Goal: Information Seeking & Learning: Find specific fact

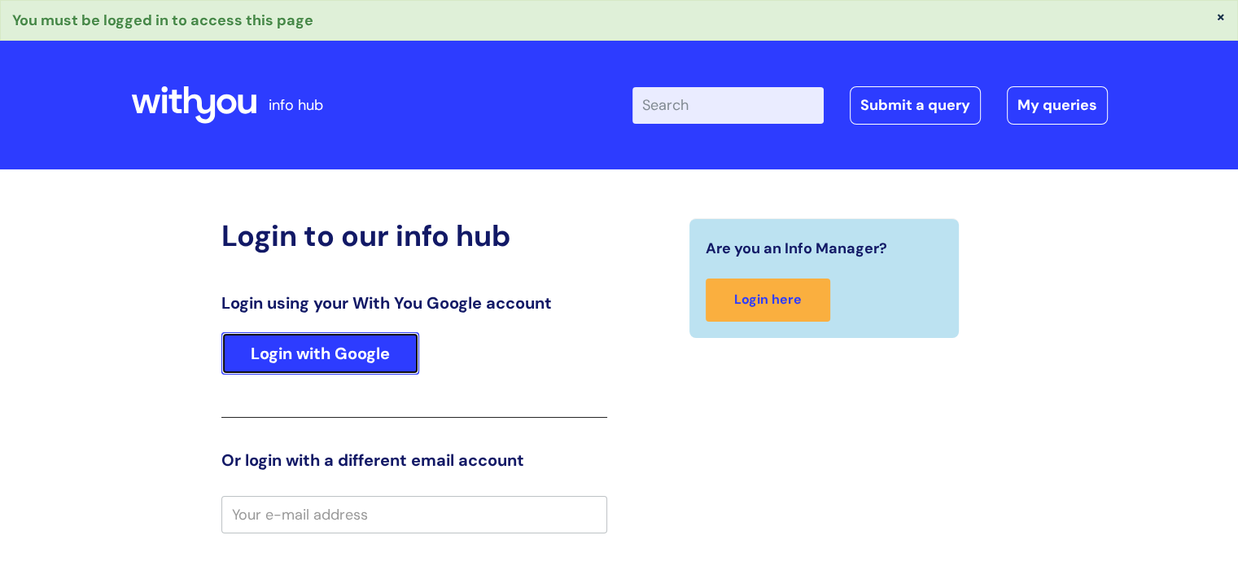
click at [378, 339] on link "Login with Google" at bounding box center [320, 353] width 198 height 42
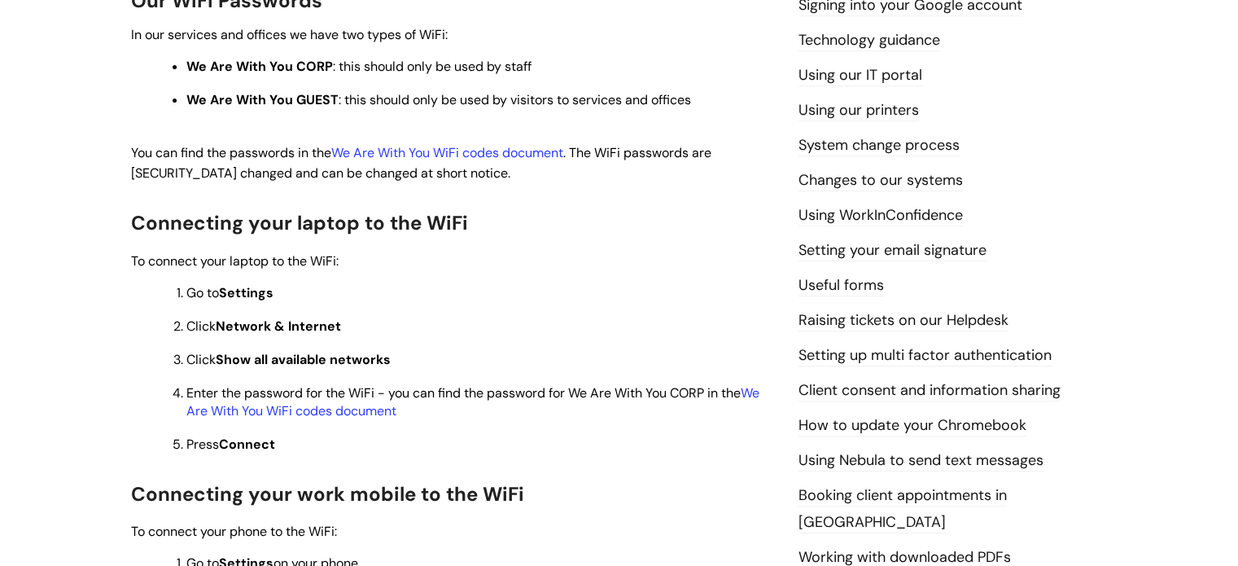
scroll to position [492, 0]
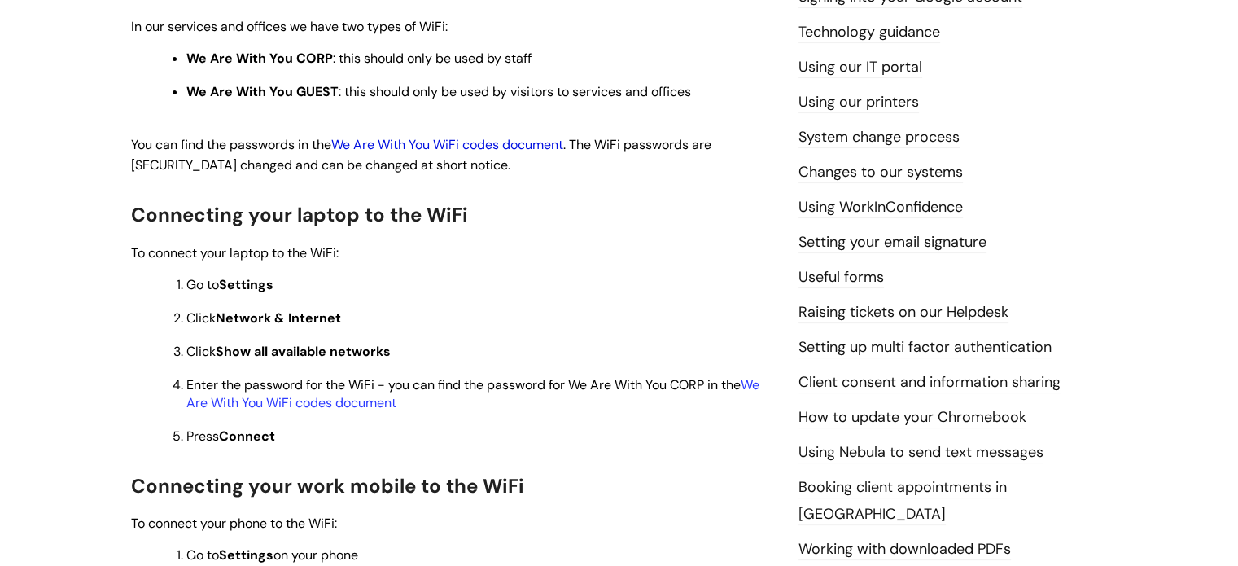
click at [505, 145] on link "We Are With You WiFi codes document" at bounding box center [447, 144] width 232 height 17
